Goal: Information Seeking & Learning: Learn about a topic

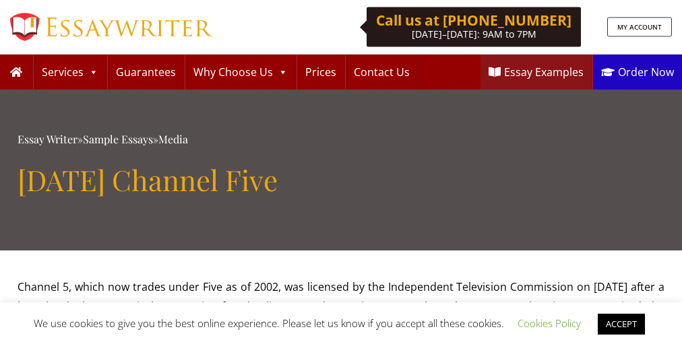
click at [341, 324] on span "We use cookies to give you the best online experience. Please let us know if yo…" at bounding box center [341, 323] width 615 height 13
click at [623, 324] on link "ACCEPT" at bounding box center [621, 324] width 47 height 21
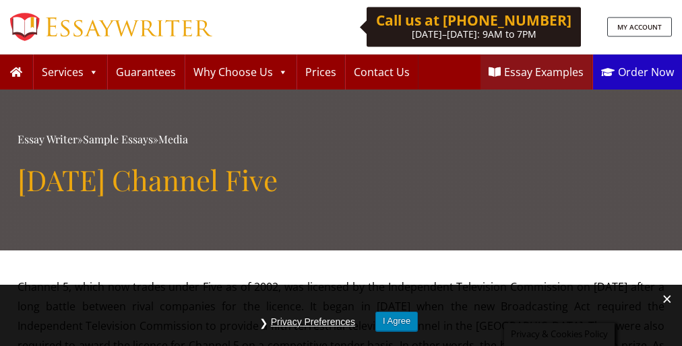
click at [341, 173] on h1 "[DATE] Channel Five" at bounding box center [341, 180] width 647 height 34
click at [397, 321] on button "I Agree" at bounding box center [396, 322] width 42 height 20
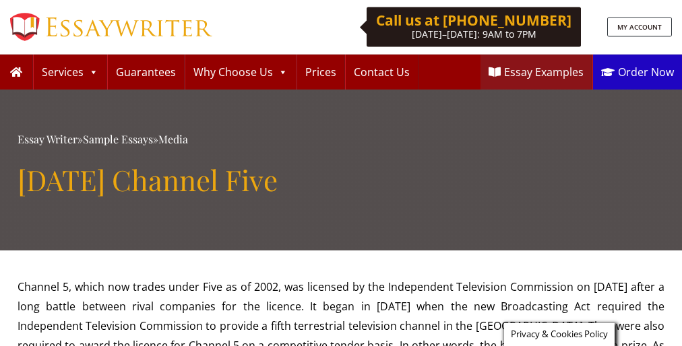
click at [341, 173] on h1 "[DATE] Channel Five" at bounding box center [341, 180] width 647 height 34
click at [557, 335] on span "Privacy & Cookies Policy" at bounding box center [559, 334] width 97 height 12
